Goal: Find specific fact: Find specific fact

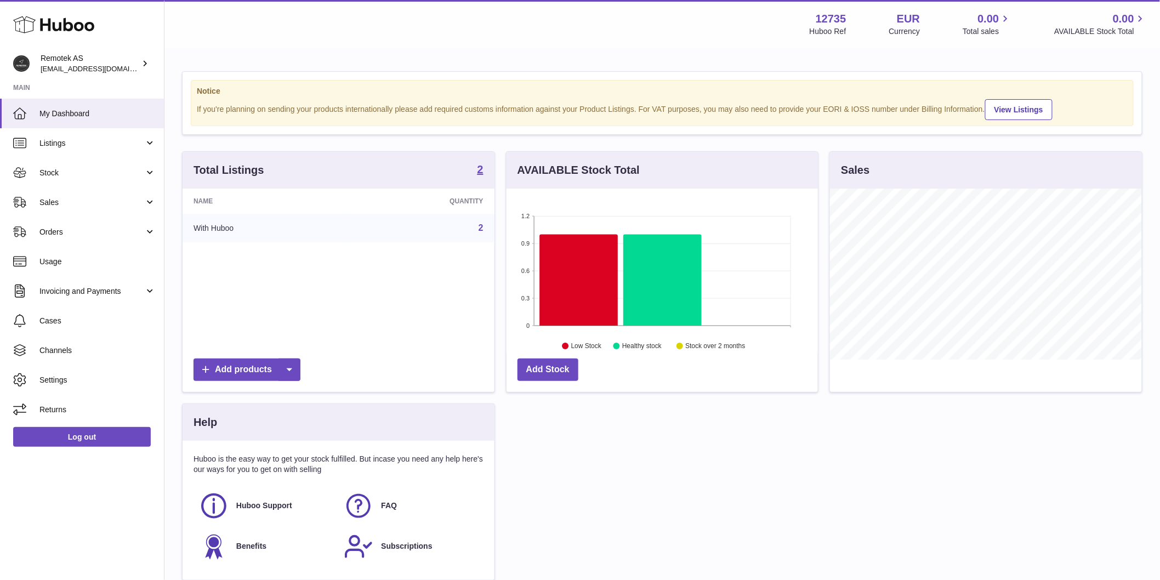
scroll to position [171, 311]
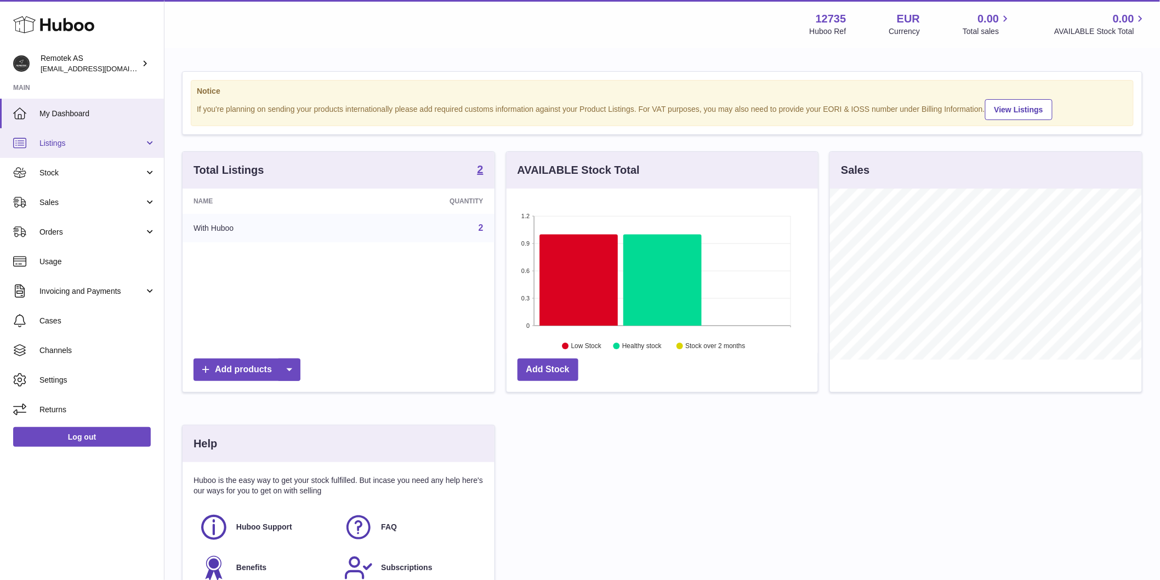
click at [69, 146] on span "Listings" at bounding box center [91, 143] width 105 height 10
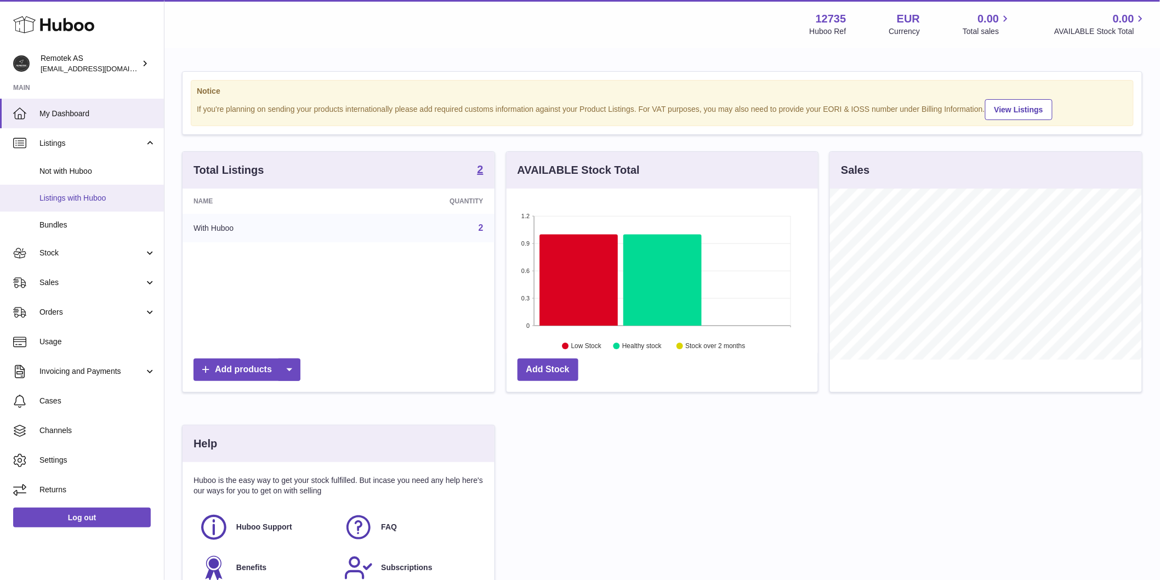
click at [83, 201] on span "Listings with Huboo" at bounding box center [97, 198] width 116 height 10
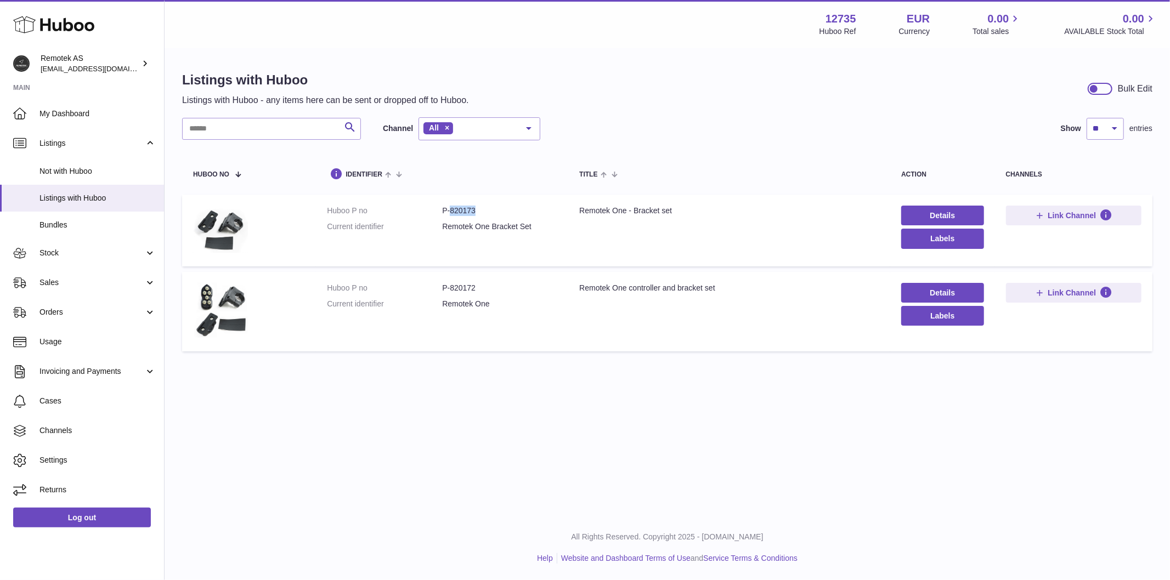
drag, startPoint x: 486, startPoint y: 208, endPoint x: 451, endPoint y: 211, distance: 35.2
click at [451, 211] on dd "P-820173" at bounding box center [499, 211] width 115 height 10
copy dd "820173"
drag, startPoint x: 480, startPoint y: 287, endPoint x: 450, endPoint y: 292, distance: 30.0
click at [450, 292] on dd "P-820172" at bounding box center [499, 288] width 115 height 10
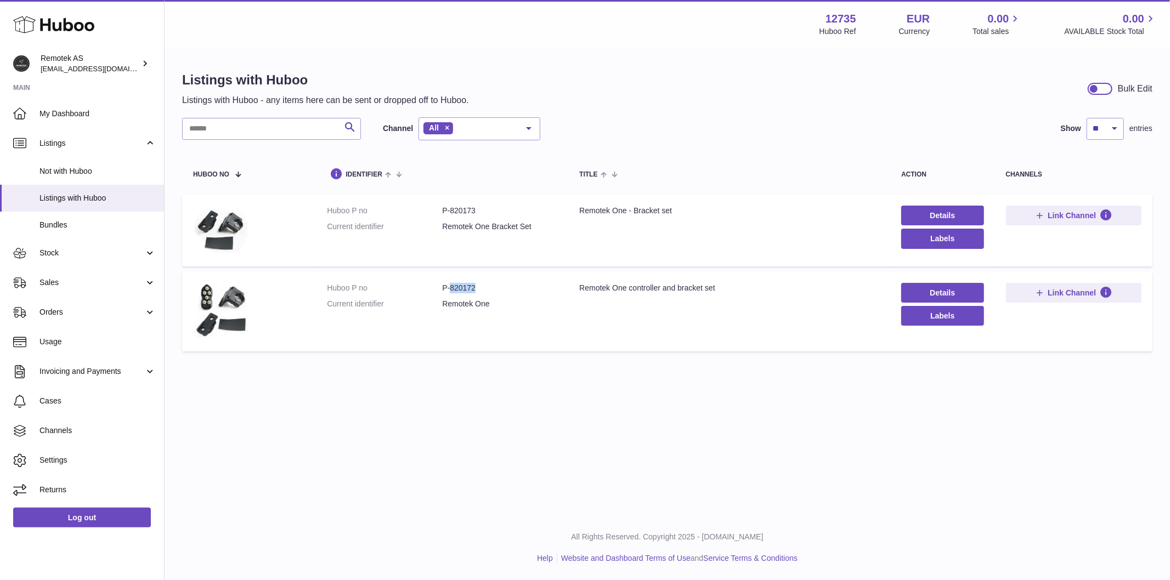
copy dd "820172"
